Goal: Transaction & Acquisition: Purchase product/service

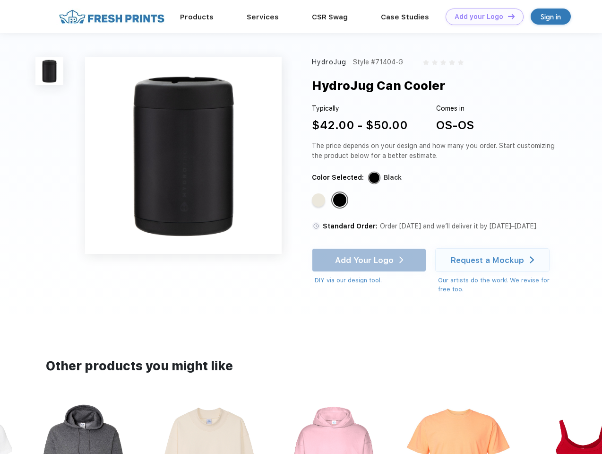
click at [481, 17] on link "Add your Logo Design Tool" at bounding box center [485, 17] width 78 height 17
click at [0, 0] on div "Design Tool" at bounding box center [0, 0] width 0 height 0
click at [507, 16] on link "Add your Logo Design Tool" at bounding box center [485, 17] width 78 height 17
click at [50, 71] on img at bounding box center [49, 71] width 28 height 28
click at [320, 200] on div "Standard Color" at bounding box center [318, 199] width 13 height 13
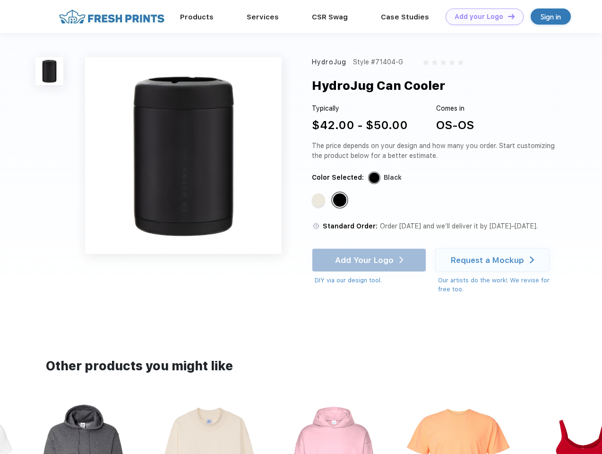
click at [341, 200] on div "Standard Color" at bounding box center [339, 199] width 13 height 13
click at [370, 260] on div "Add Your Logo DIY via our design tool. Ah shoot! This product isn't up in our d…" at bounding box center [369, 266] width 114 height 37
click at [494, 260] on div "Request a Mockup" at bounding box center [487, 259] width 73 height 9
click at [301, 428] on img at bounding box center [334, 463] width 106 height 121
